Goal: Task Accomplishment & Management: Complete application form

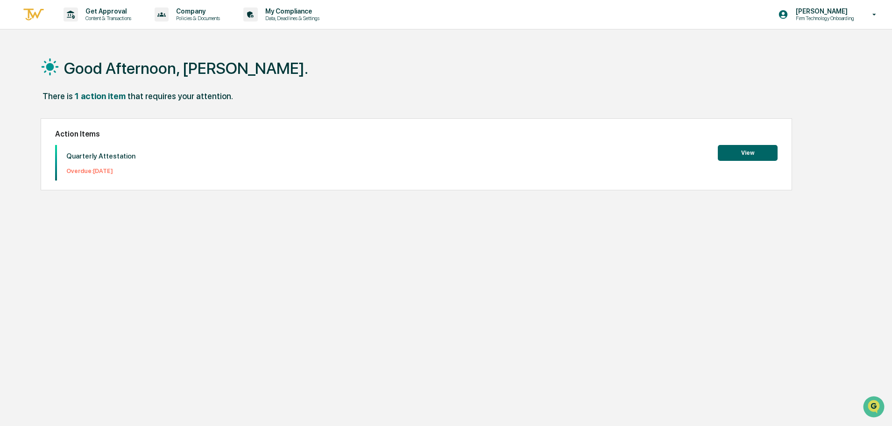
click at [738, 154] on button "View" at bounding box center [748, 153] width 60 height 16
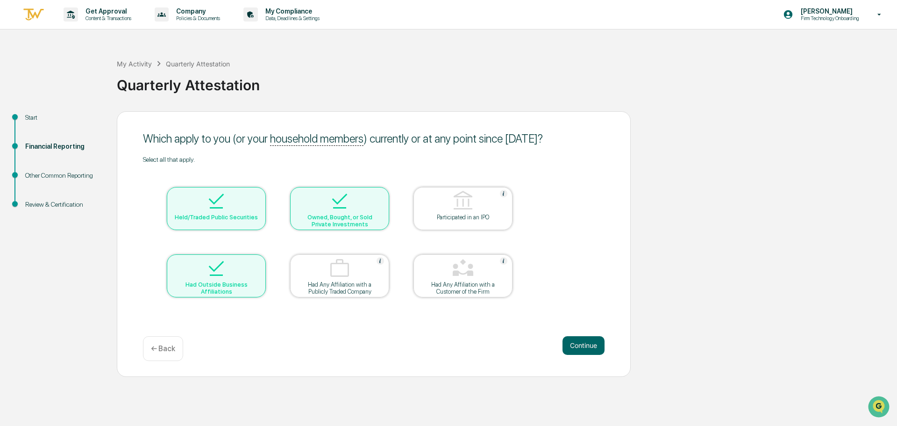
click at [471, 214] on div "Participated in an IPO" at bounding box center [463, 217] width 84 height 7
click at [465, 197] on img at bounding box center [463, 201] width 22 height 22
click at [583, 342] on button "Continue" at bounding box center [584, 345] width 42 height 19
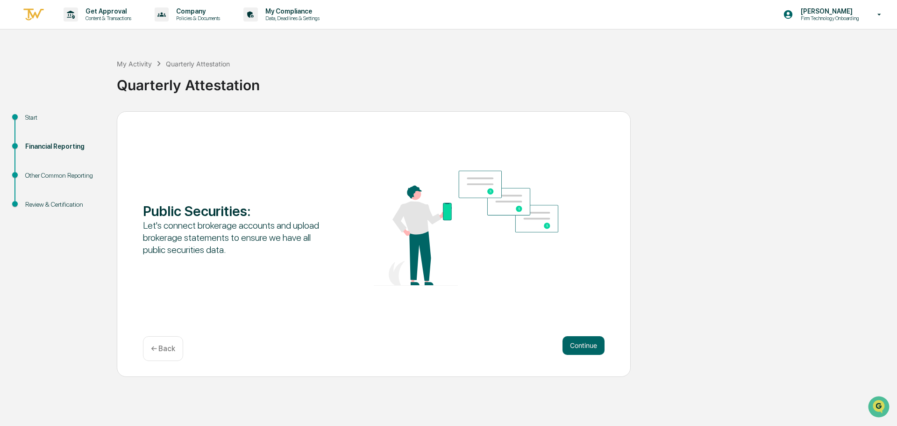
click at [166, 344] on p "← Back" at bounding box center [163, 348] width 24 height 9
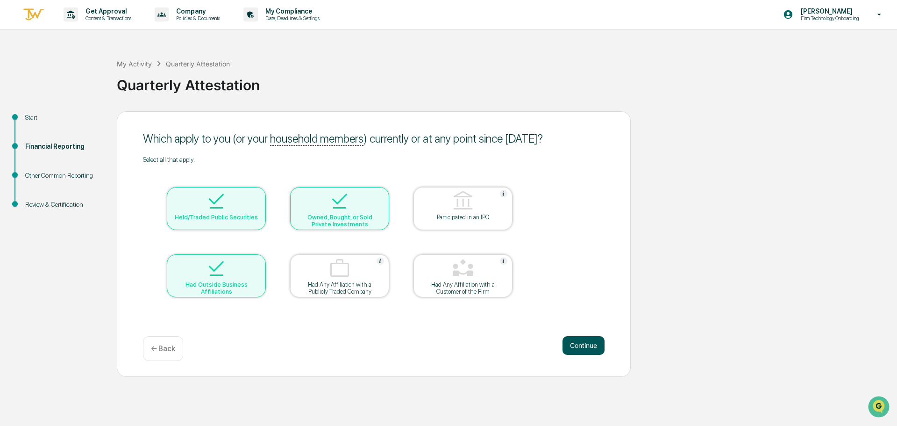
click at [584, 350] on button "Continue" at bounding box center [584, 345] width 42 height 19
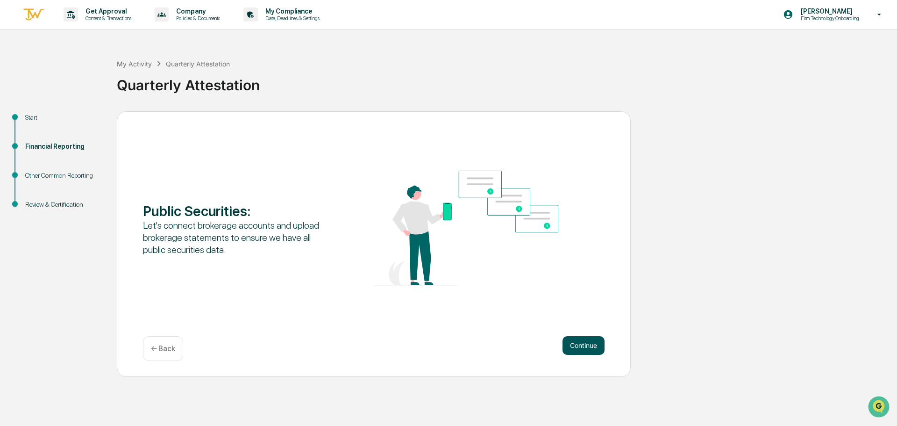
click at [584, 343] on button "Continue" at bounding box center [584, 345] width 42 height 19
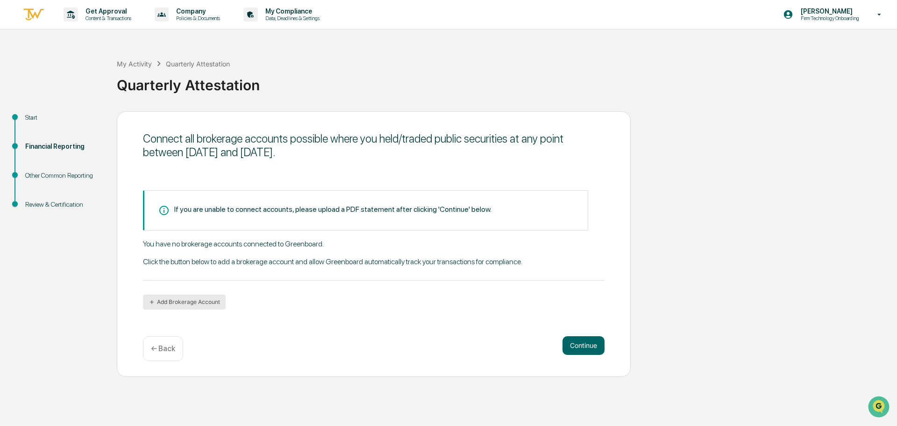
click at [183, 302] on button "Add Brokerage Account" at bounding box center [184, 301] width 83 height 15
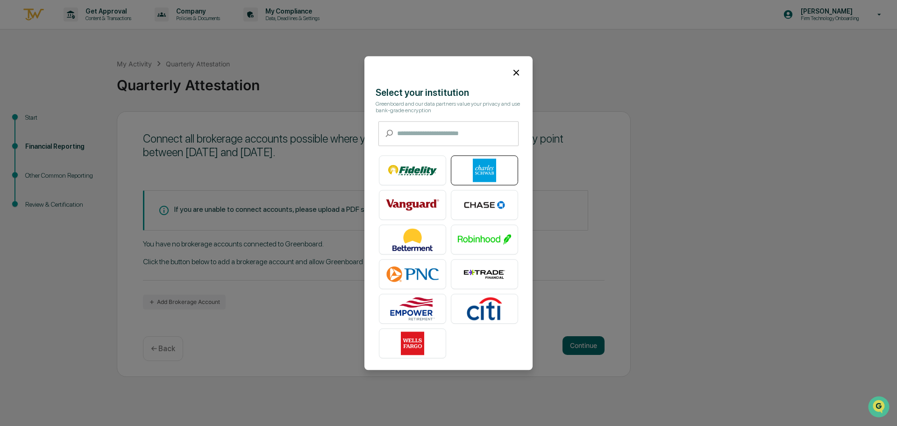
click at [483, 171] on img at bounding box center [484, 169] width 53 height 23
click at [513, 70] on icon at bounding box center [516, 73] width 6 height 6
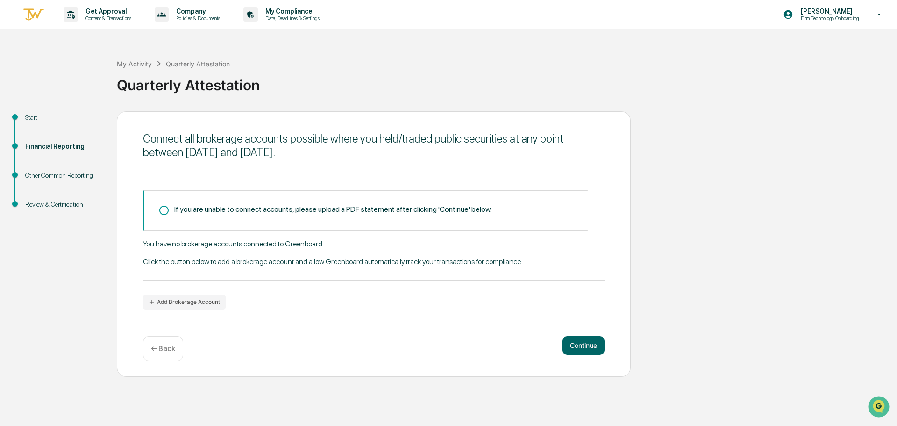
click at [169, 344] on p "← Back" at bounding box center [163, 348] width 24 height 9
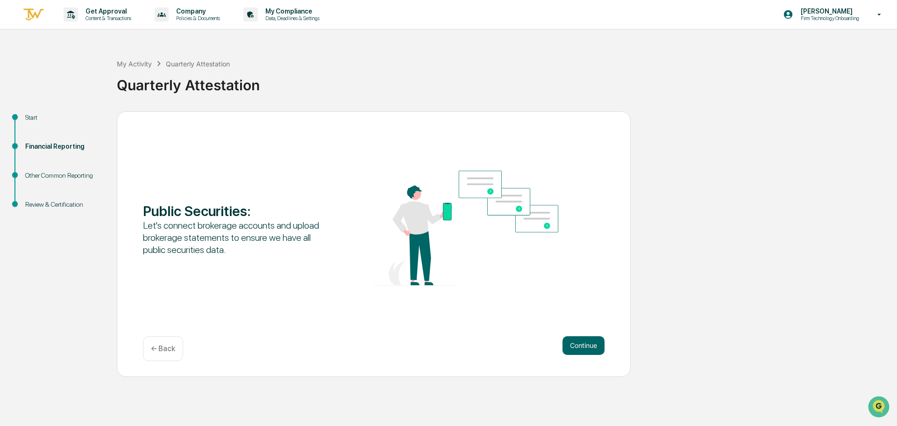
click at [172, 345] on p "← Back" at bounding box center [163, 348] width 24 height 9
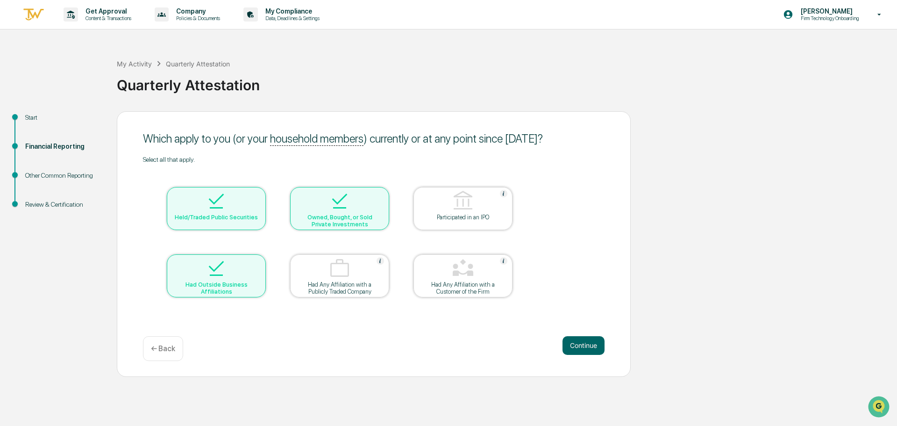
click at [215, 203] on img at bounding box center [216, 201] width 22 height 22
click at [584, 348] on button "Continue" at bounding box center [584, 345] width 42 height 19
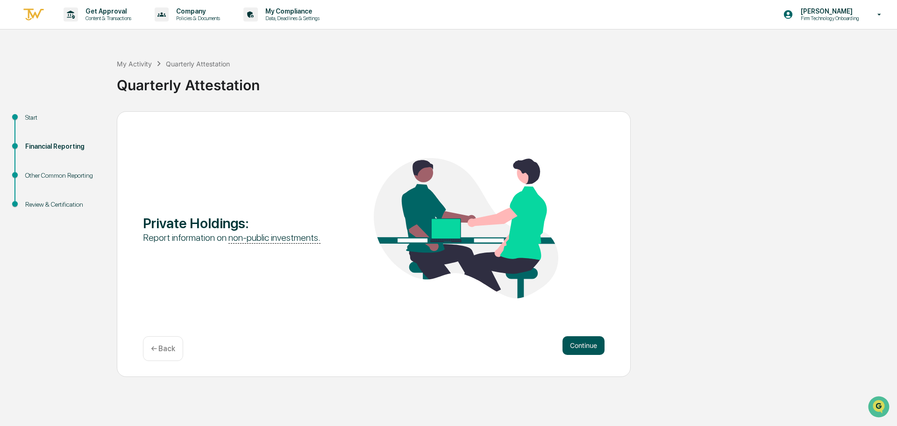
click at [591, 345] on button "Continue" at bounding box center [584, 345] width 42 height 19
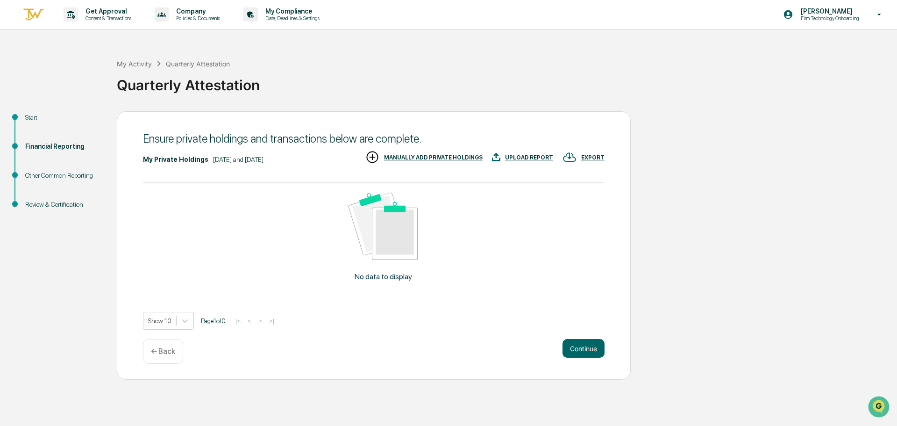
click at [444, 158] on div "MANUALLY ADD PRIVATE HOLDINGS" at bounding box center [433, 157] width 99 height 7
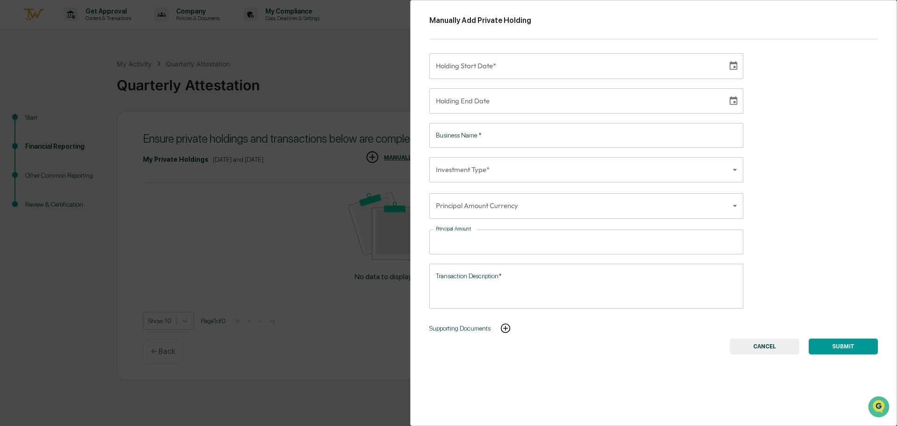
type input "**********"
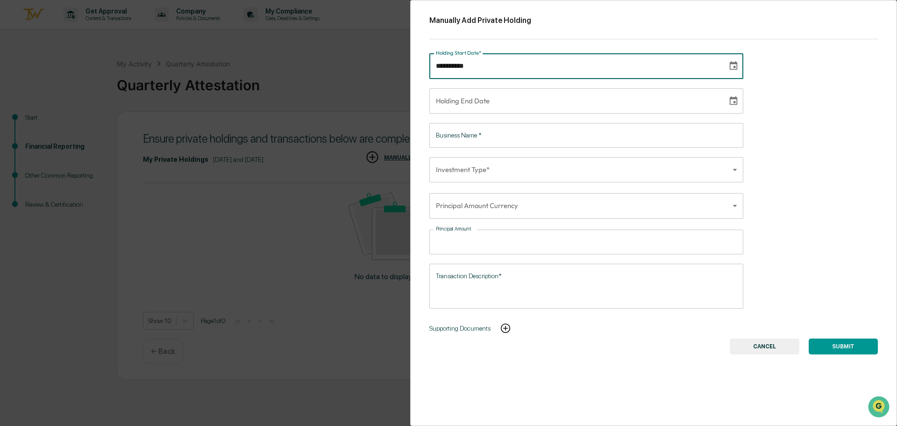
click at [523, 75] on input "**********" at bounding box center [575, 65] width 292 height 25
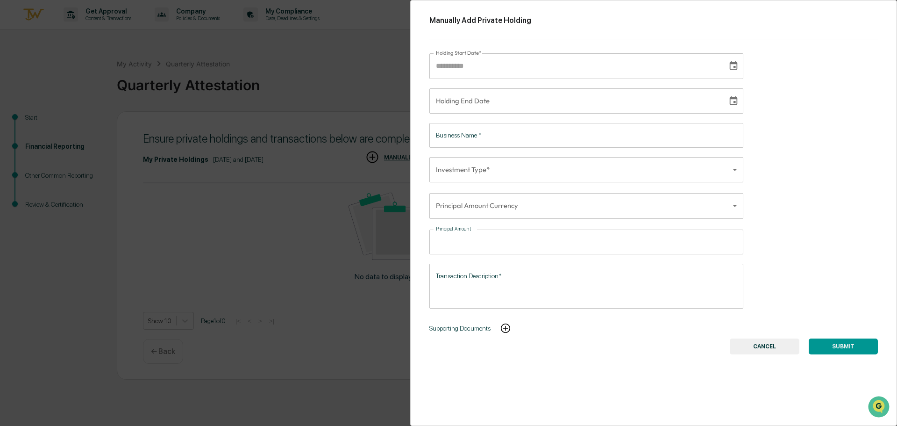
click at [689, 196] on body "Get Approval Content & Transactions Company Policies & Documents My Compliance …" at bounding box center [448, 213] width 897 height 426
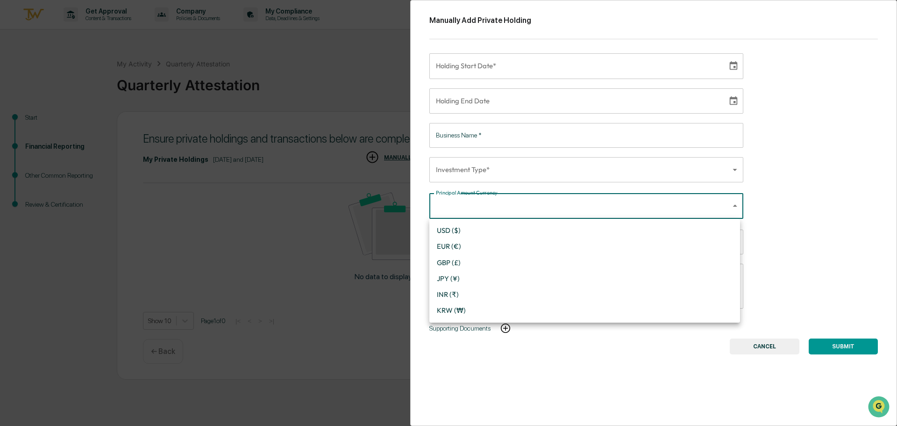
click at [482, 233] on li "USD ($)" at bounding box center [584, 230] width 311 height 16
type input "*"
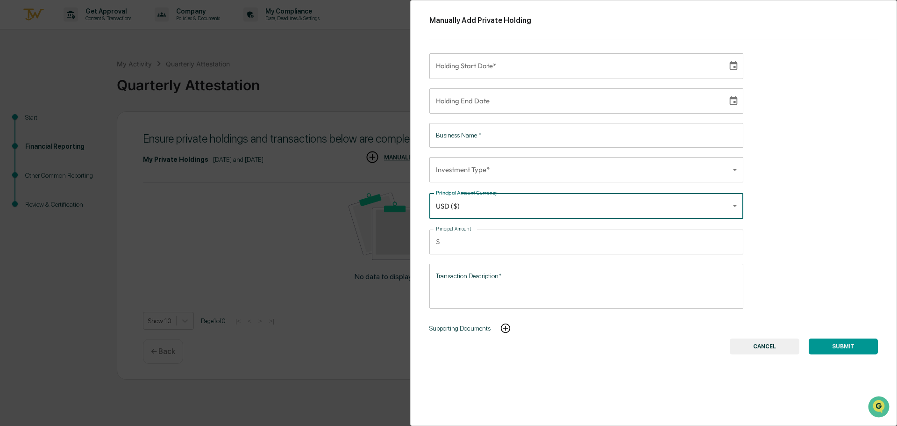
click at [537, 170] on body "Get Approval Content & Transactions Company Policies & Documents My Compliance …" at bounding box center [448, 213] width 897 height 426
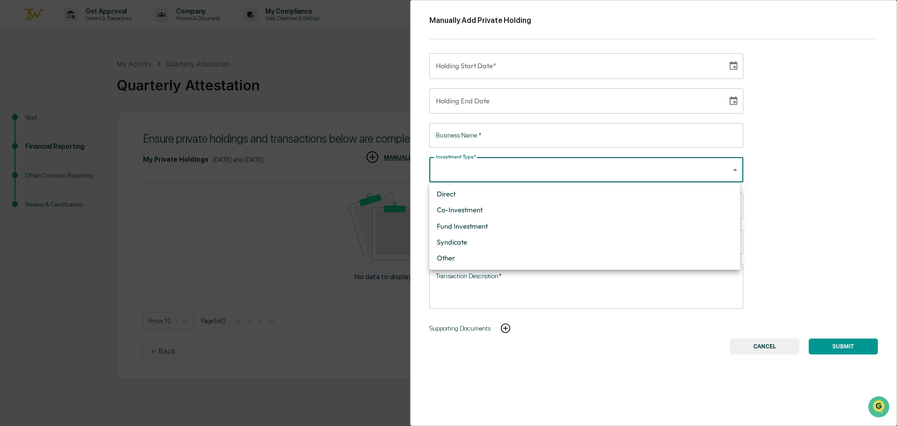
click at [801, 177] on div at bounding box center [448, 213] width 897 height 426
click at [762, 345] on button "CANCEL" at bounding box center [765, 346] width 70 height 16
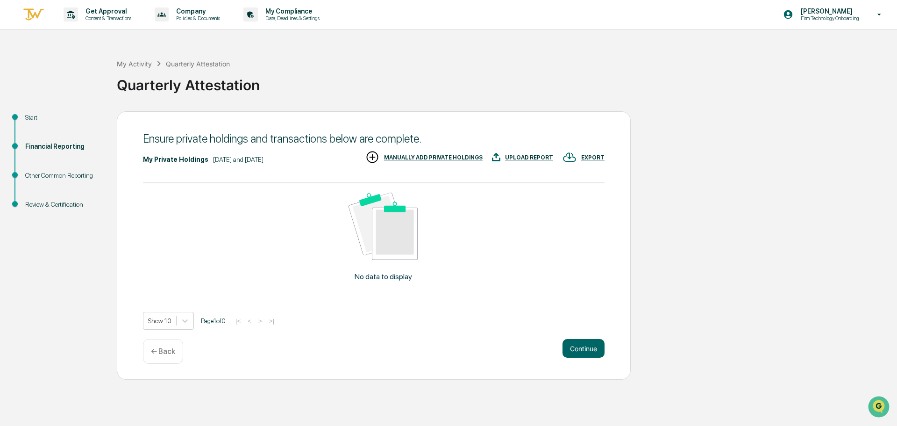
click at [168, 349] on p "← Back" at bounding box center [163, 351] width 24 height 9
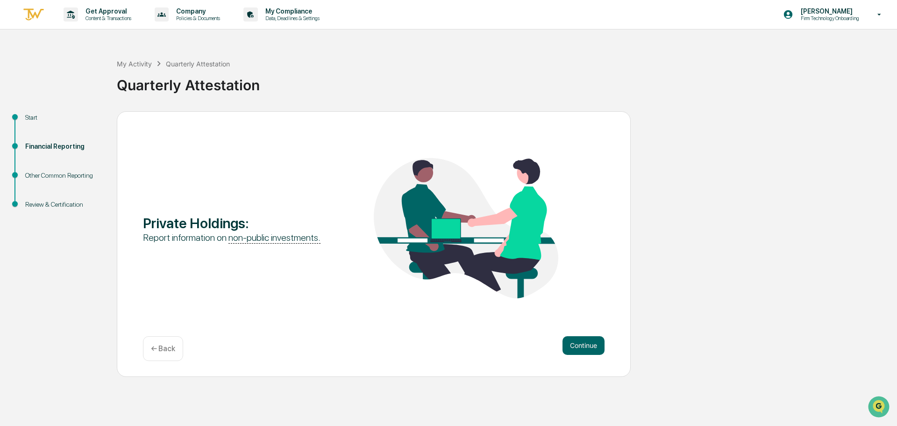
click at [164, 346] on p "← Back" at bounding box center [163, 348] width 24 height 9
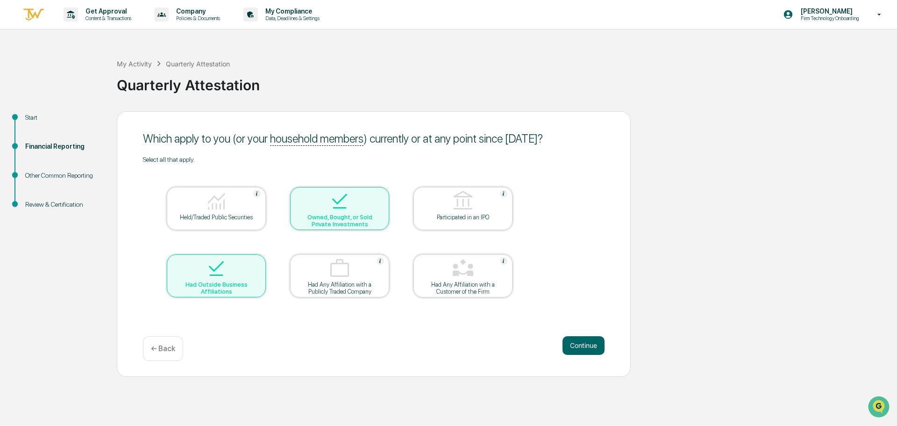
click at [335, 209] on img at bounding box center [339, 201] width 22 height 22
click at [595, 341] on button "Continue" at bounding box center [584, 345] width 42 height 19
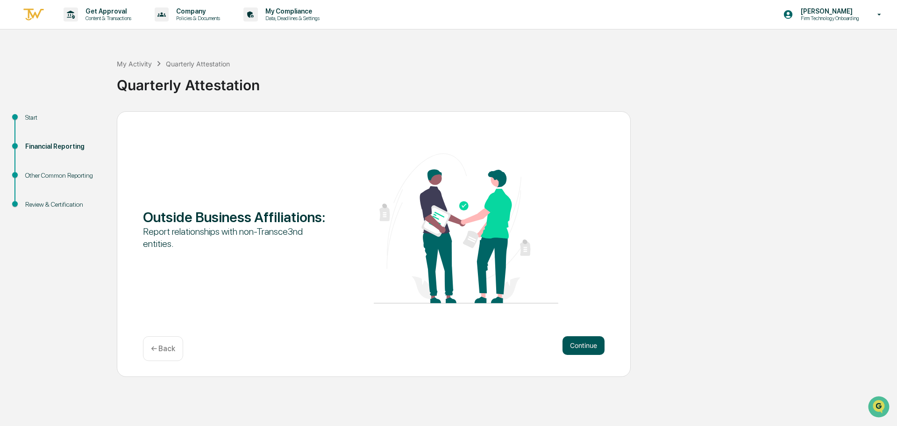
click at [584, 342] on button "Continue" at bounding box center [584, 345] width 42 height 19
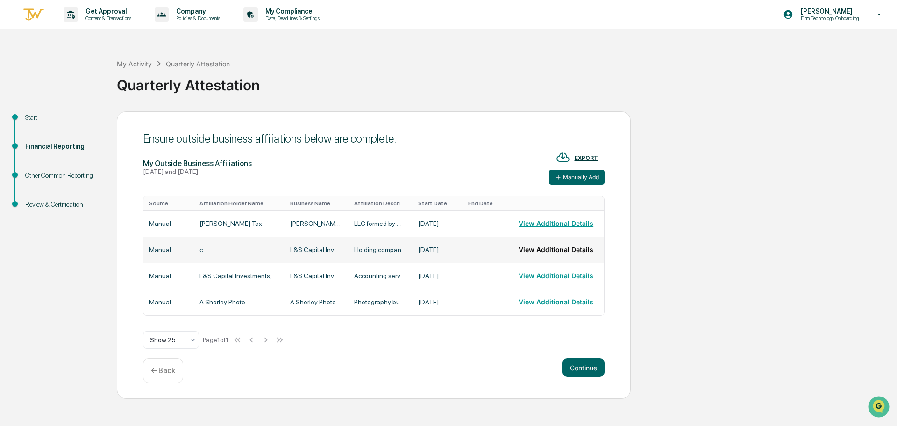
click at [541, 247] on button "View Additional Details" at bounding box center [556, 249] width 75 height 19
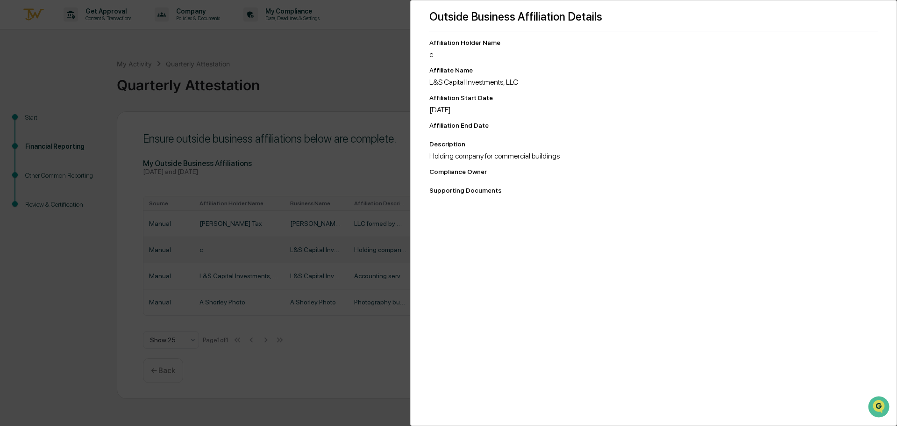
click at [425, 52] on div "Outside Business Affiliation Details Affiliation Holder Name c Affiliate Name L…" at bounding box center [653, 213] width 487 height 426
click at [330, 72] on div "Outside Business Affiliation Details Affiliation Holder Name c Affiliate Name L…" at bounding box center [448, 213] width 897 height 426
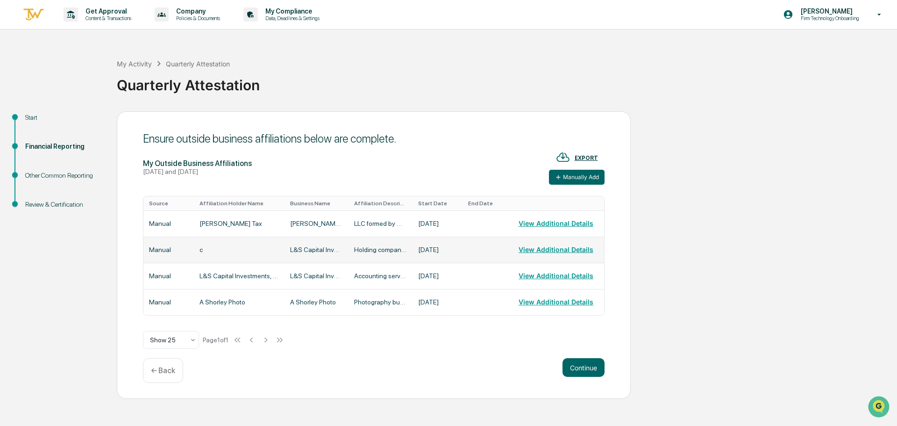
click at [153, 248] on td "Manual" at bounding box center [168, 249] width 50 height 26
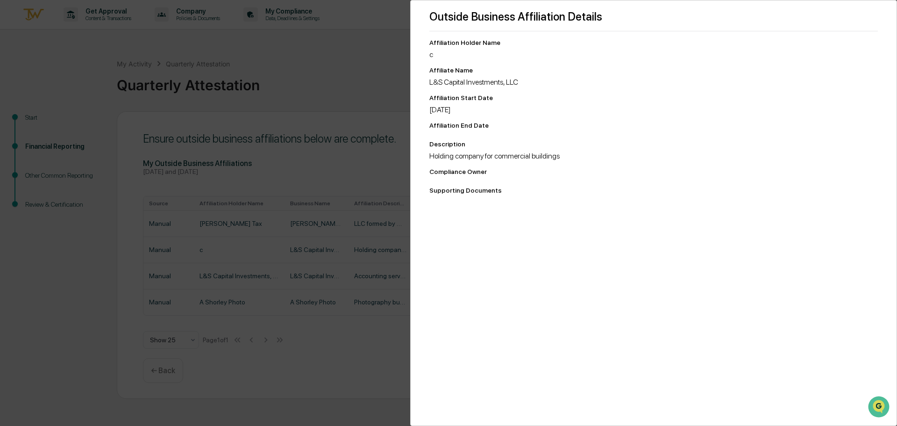
click at [313, 227] on div "Outside Business Affiliation Details Affiliation Holder Name c Affiliate Name L…" at bounding box center [448, 213] width 897 height 426
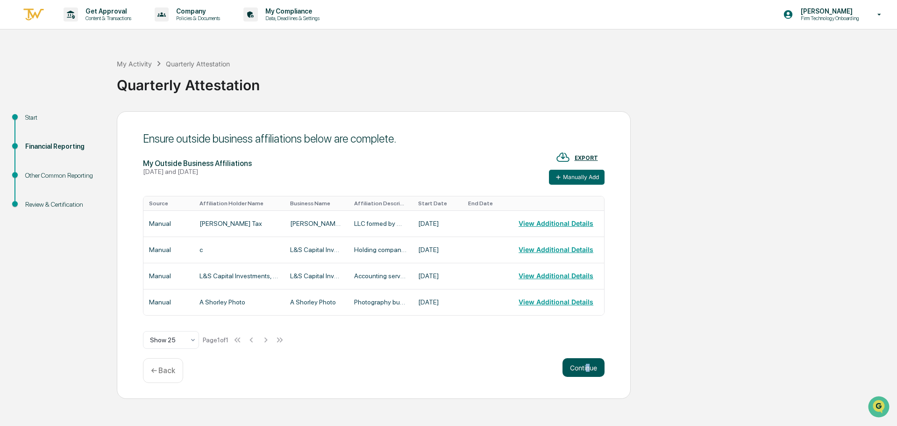
click at [588, 377] on div "Continue ← Back" at bounding box center [374, 370] width 462 height 25
click at [585, 372] on button "Continue" at bounding box center [584, 367] width 42 height 19
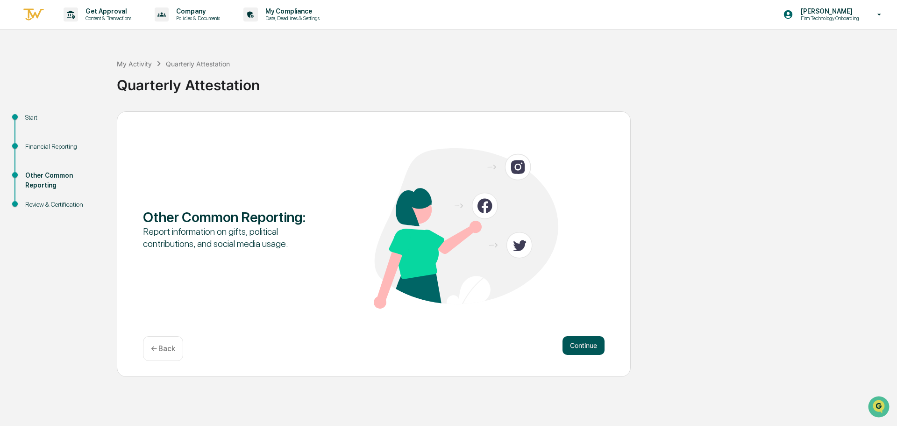
click at [585, 350] on button "Continue" at bounding box center [584, 345] width 42 height 19
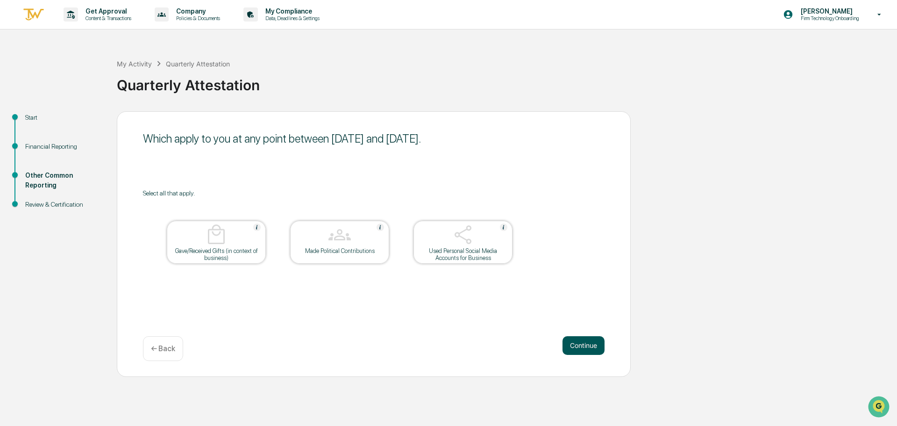
click at [582, 347] on button "Continue" at bounding box center [584, 345] width 42 height 19
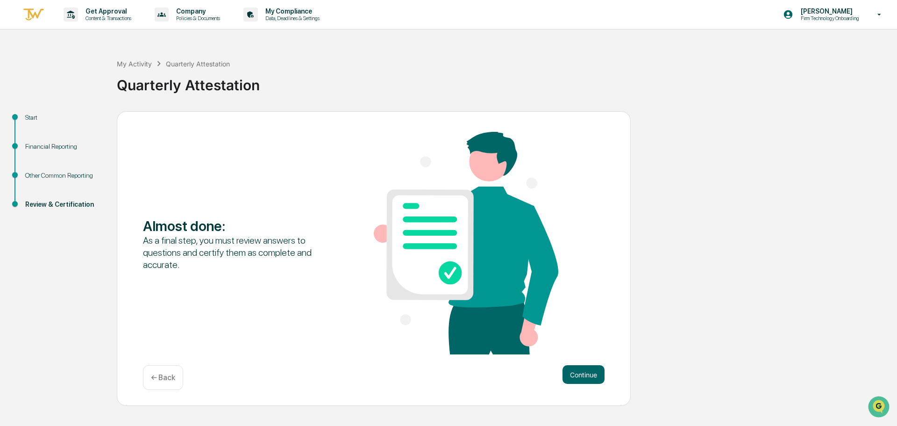
click at [165, 357] on div "Almost done : As a final step, you must review answers to questions and certify…" at bounding box center [374, 258] width 514 height 295
click at [168, 367] on div "← Back" at bounding box center [163, 377] width 40 height 25
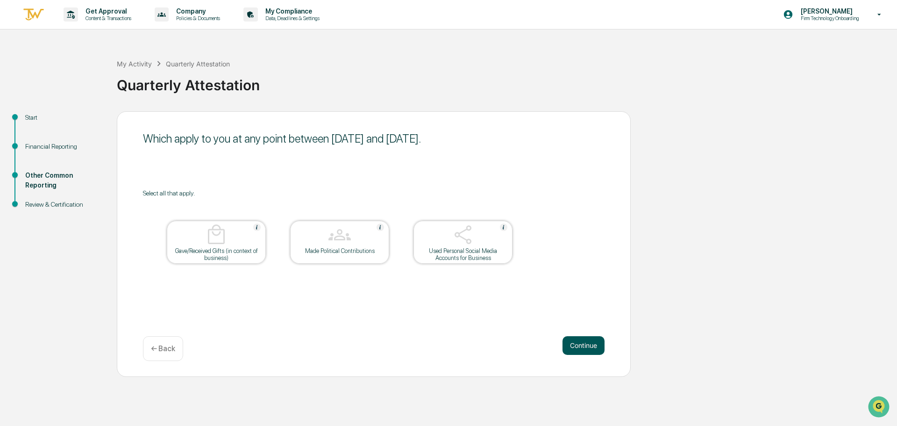
click at [578, 349] on button "Continue" at bounding box center [584, 345] width 42 height 19
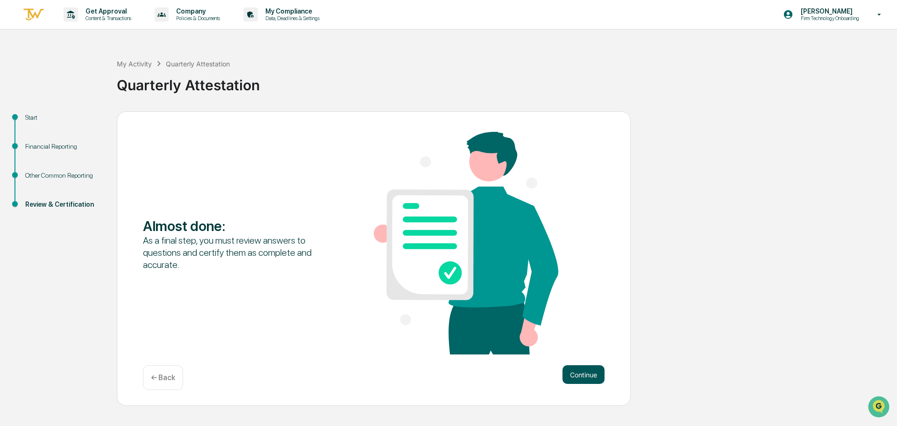
click at [566, 369] on button "Continue" at bounding box center [584, 374] width 42 height 19
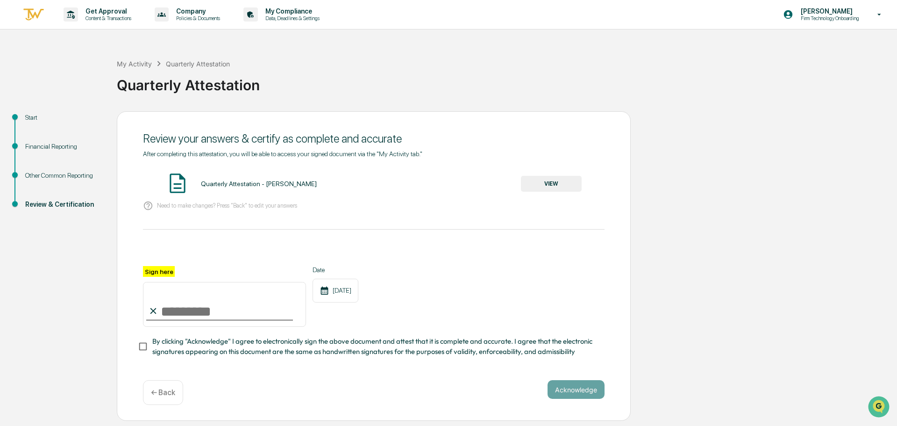
click at [193, 302] on input "Sign here" at bounding box center [224, 304] width 163 height 45
type input "**********"
click at [575, 394] on button "Acknowledge" at bounding box center [576, 389] width 57 height 19
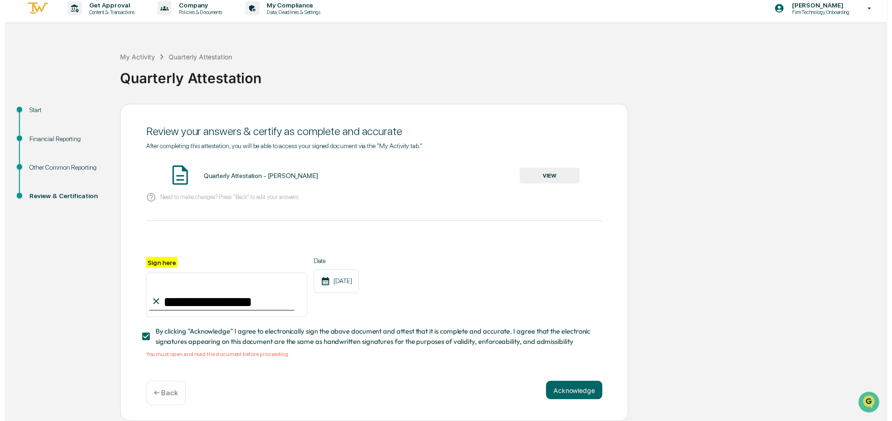
scroll to position [9, 0]
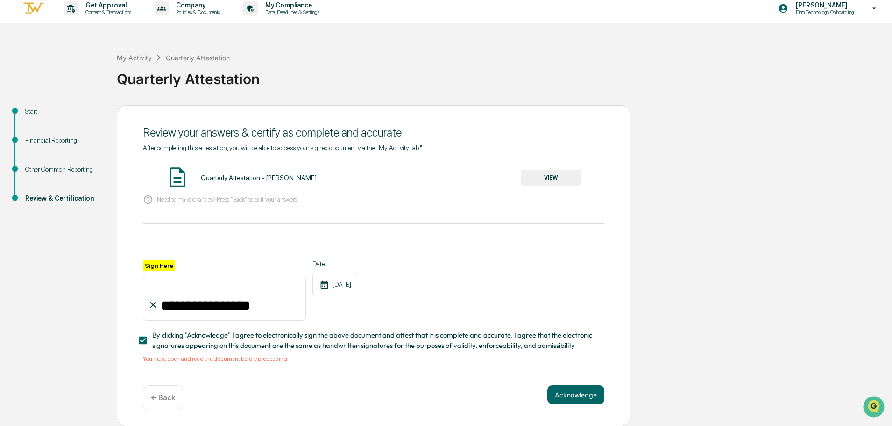
click at [222, 174] on div "Quarterly Attestation - [PERSON_NAME]" at bounding box center [259, 177] width 116 height 7
click at [546, 165] on div "Quarterly Attestation - [PERSON_NAME] VIEW" at bounding box center [374, 177] width 462 height 25
click at [545, 172] on button "VIEW" at bounding box center [551, 178] width 61 height 16
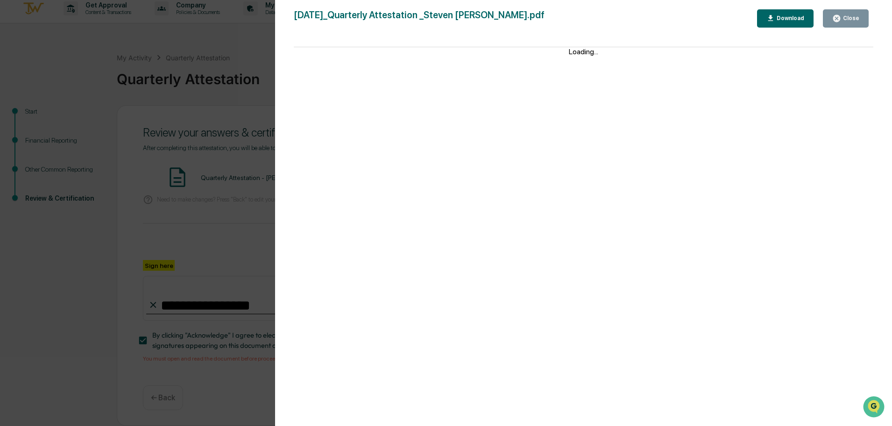
click at [213, 153] on div "Version History [DATE] 06:44 PM [PERSON_NAME] [DATE]_Quarterly Attestation _Ste…" at bounding box center [446, 213] width 892 height 426
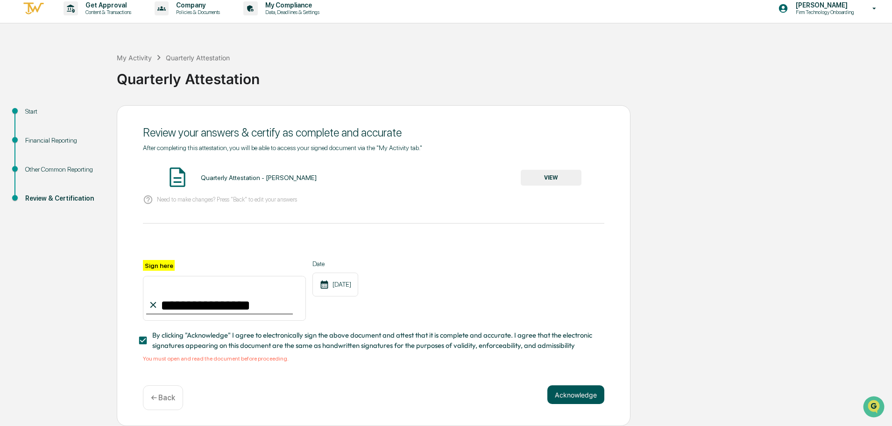
click at [594, 385] on button "Acknowledge" at bounding box center [576, 394] width 57 height 19
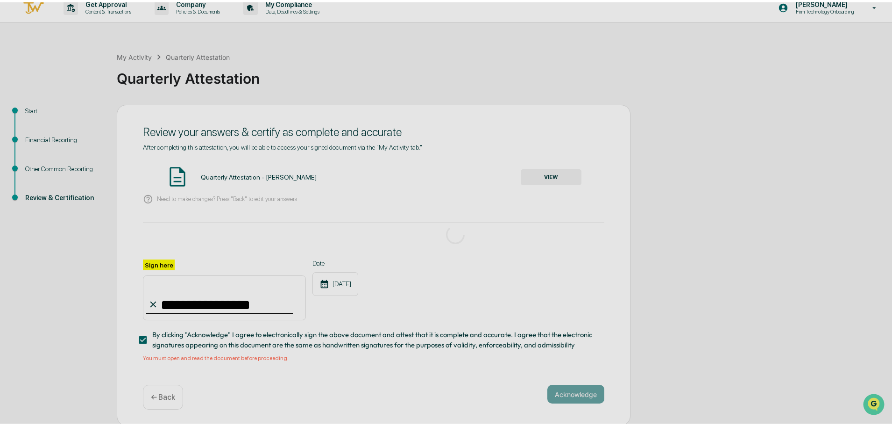
scroll to position [0, 0]
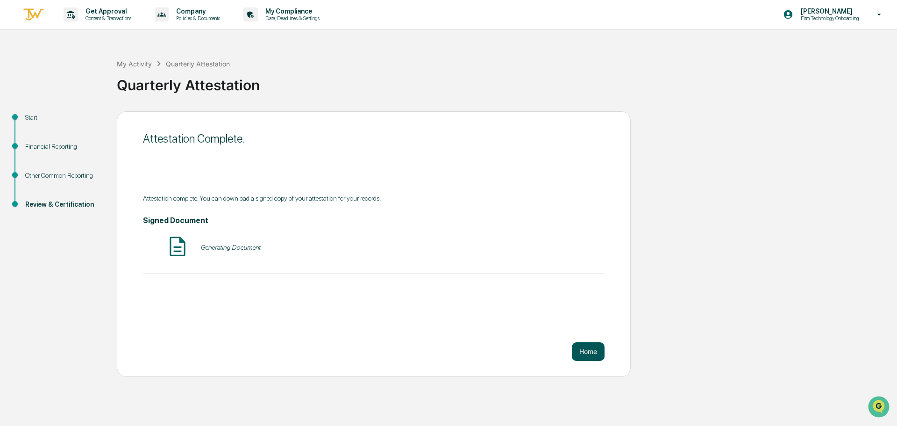
click at [603, 358] on button "Home" at bounding box center [588, 351] width 33 height 19
